Goal: Navigation & Orientation: Understand site structure

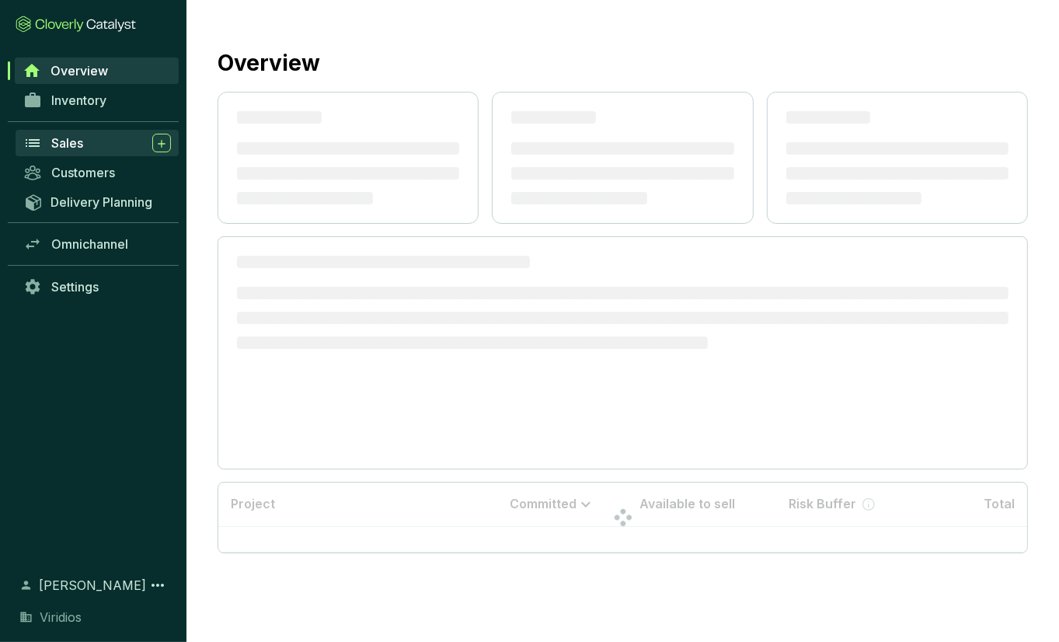
click at [91, 138] on div "Sales" at bounding box center [111, 143] width 120 height 19
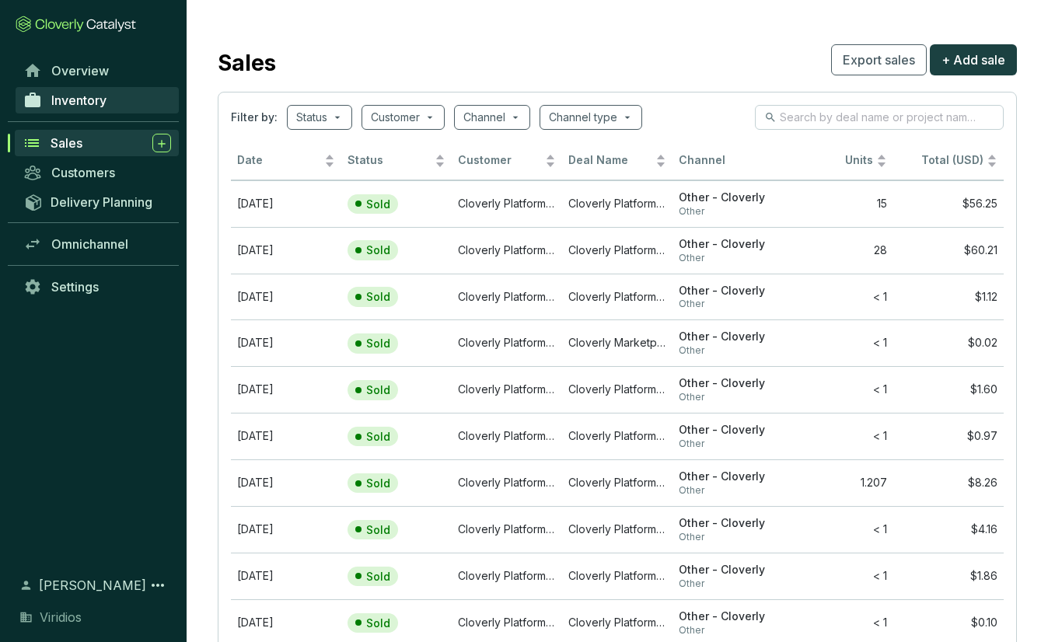
click at [82, 106] on span "Inventory" at bounding box center [78, 100] width 55 height 16
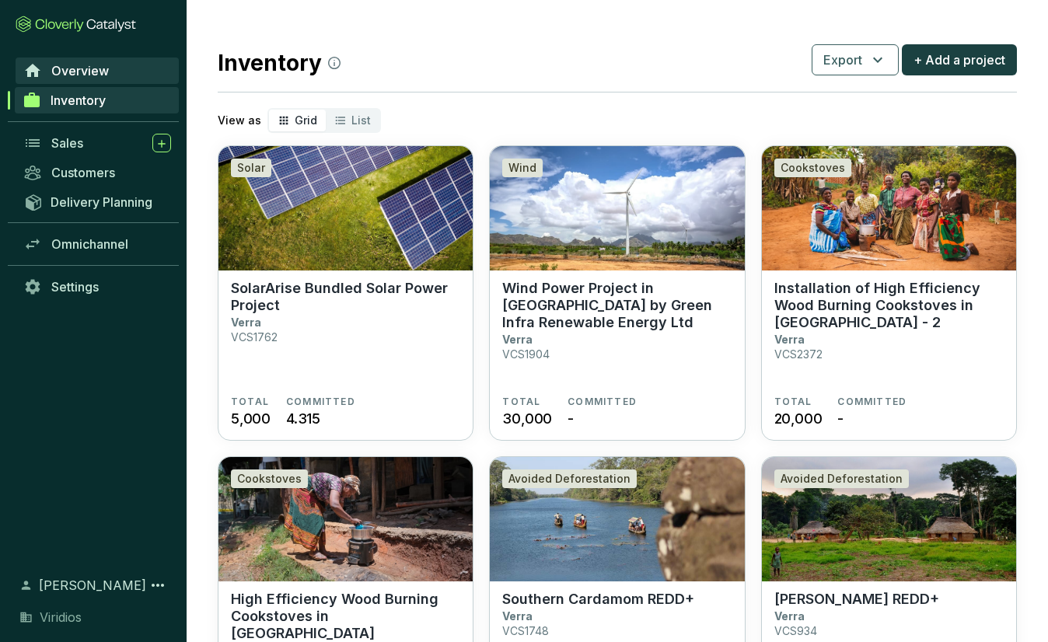
click at [94, 67] on span "Overview" at bounding box center [80, 71] width 58 height 16
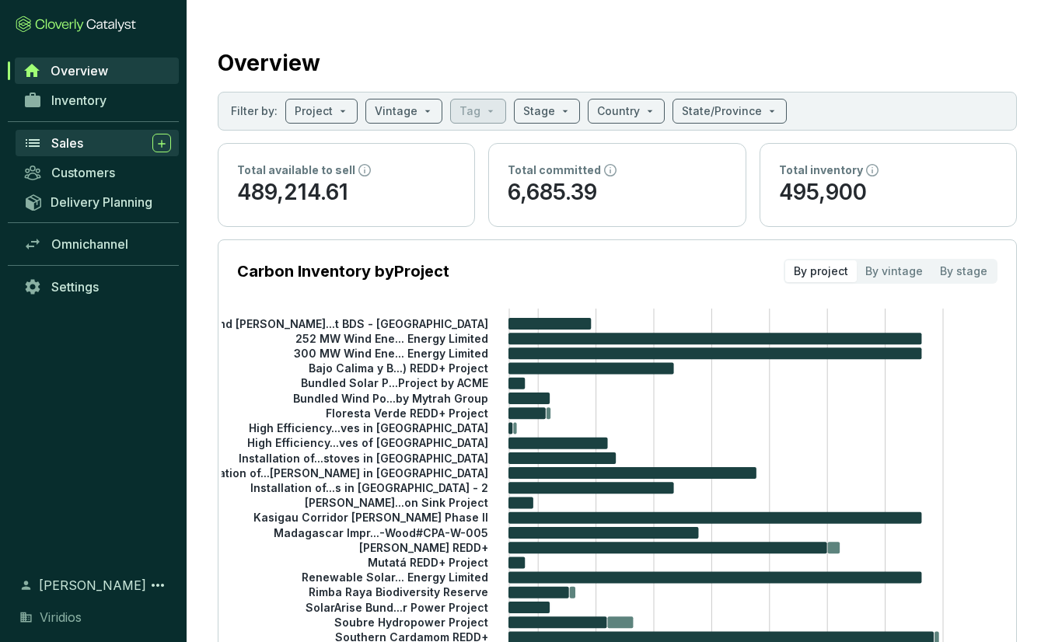
click at [112, 138] on div "Sales" at bounding box center [111, 143] width 120 height 19
